Goal: Transaction & Acquisition: Book appointment/travel/reservation

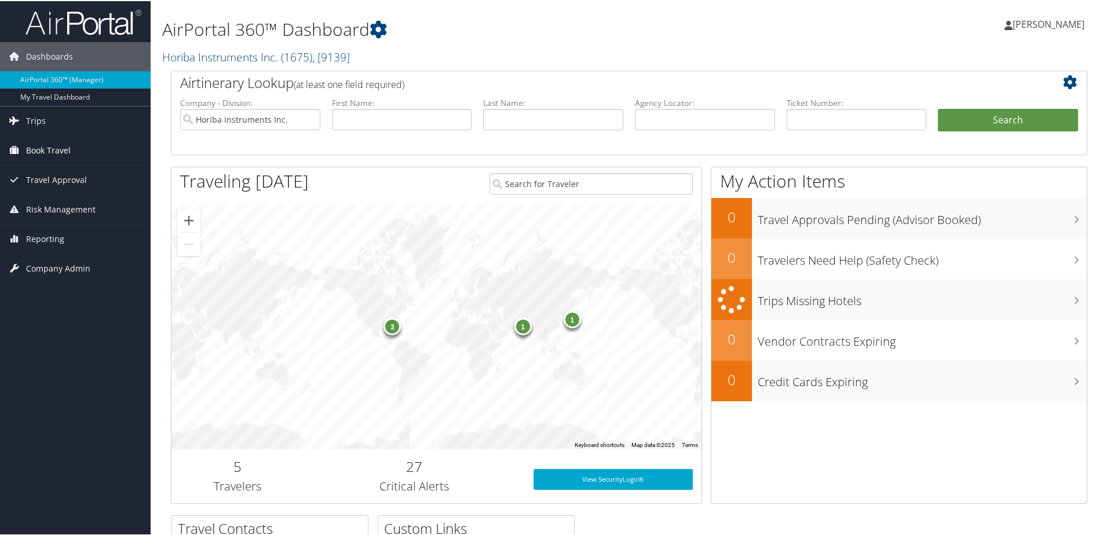
click at [36, 148] on span "Book Travel" at bounding box center [48, 149] width 45 height 29
click at [44, 199] on li "Book Travel Approval Request (Beta) Book/Manage Online Trips" at bounding box center [75, 167] width 151 height 64
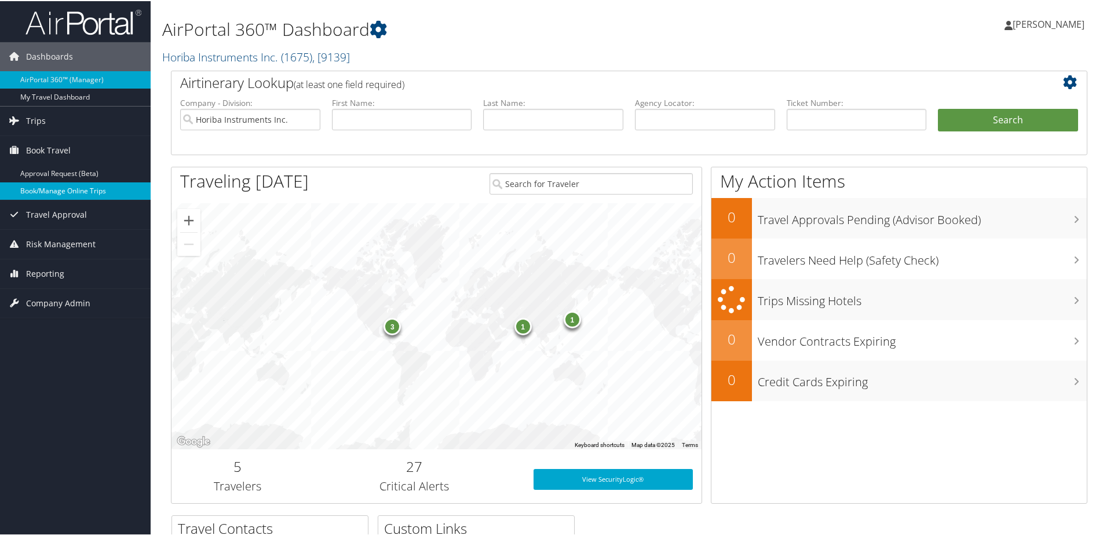
click at [45, 194] on link "Book/Manage Online Trips" at bounding box center [75, 189] width 151 height 17
